Goal: Find specific fact: Find specific fact

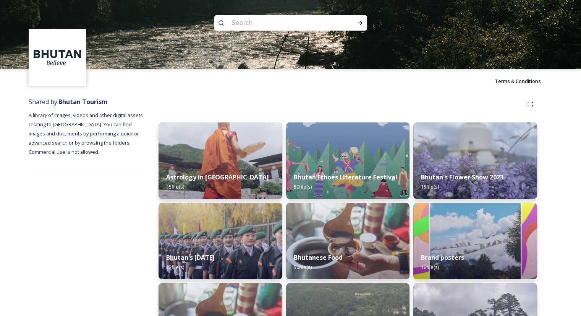
drag, startPoint x: 295, startPoint y: 19, endPoint x: 295, endPoint y: 13, distance: 5.4
click at [295, 13] on div at bounding box center [290, 34] width 581 height 69
type input "matt"
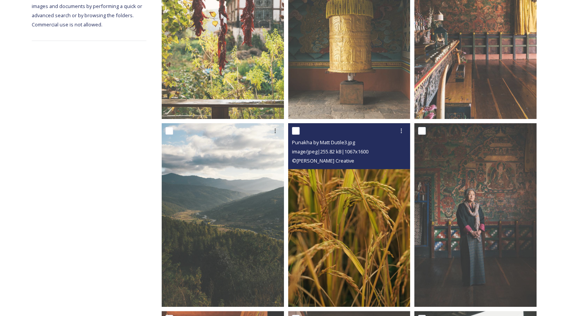
scroll to position [203, 0]
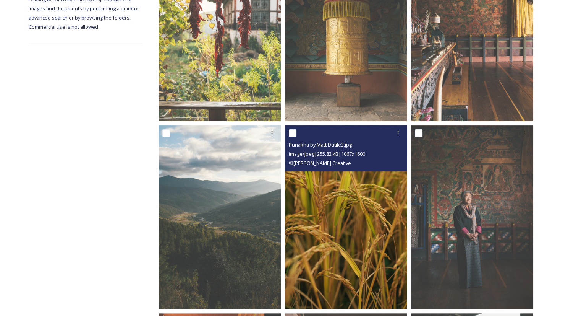
click at [380, 212] on img at bounding box center [346, 216] width 122 height 183
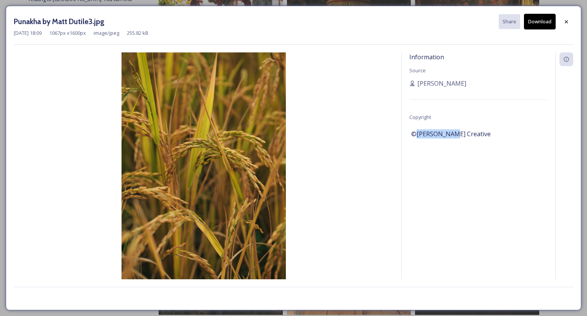
drag, startPoint x: 416, startPoint y: 134, endPoint x: 448, endPoint y: 137, distance: 32.2
click at [448, 137] on span "©[PERSON_NAME] Creative" at bounding box center [450, 133] width 79 height 9
copy span "[PERSON_NAME]"
click at [419, 130] on span "©[PERSON_NAME] Creative" at bounding box center [450, 133] width 79 height 9
drag, startPoint x: 410, startPoint y: 134, endPoint x: 415, endPoint y: 134, distance: 5.4
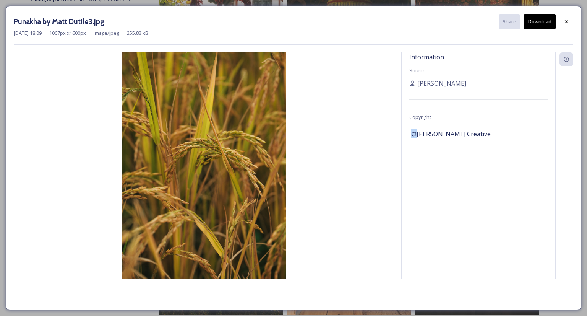
click at [415, 134] on div "Information Source [PERSON_NAME] Copyright ©[PERSON_NAME] Creative" at bounding box center [478, 175] width 154 height 247
copy span "©"
